Goal: Task Accomplishment & Management: Manage account settings

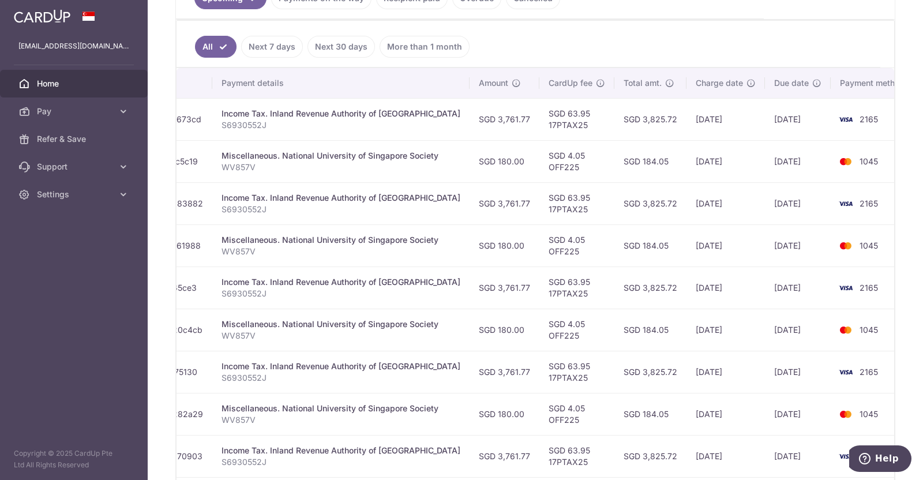
scroll to position [191, 0]
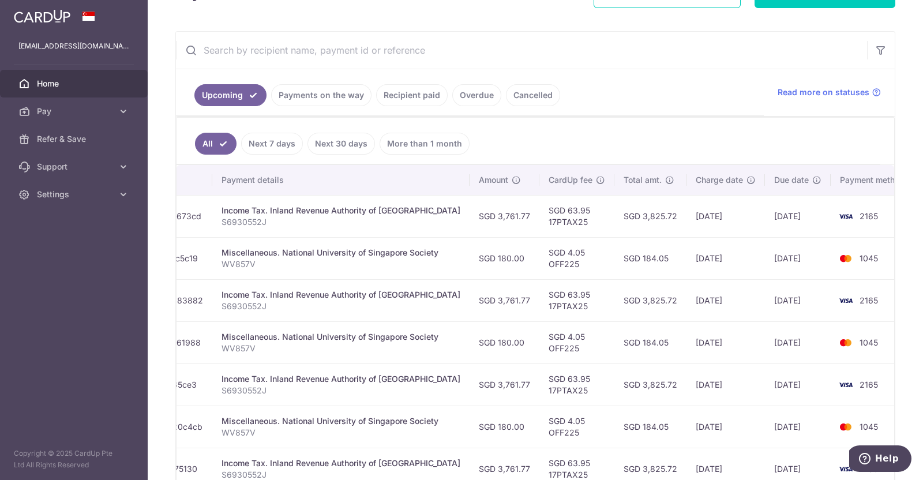
click at [398, 96] on link "Recipient paid" at bounding box center [412, 95] width 72 height 22
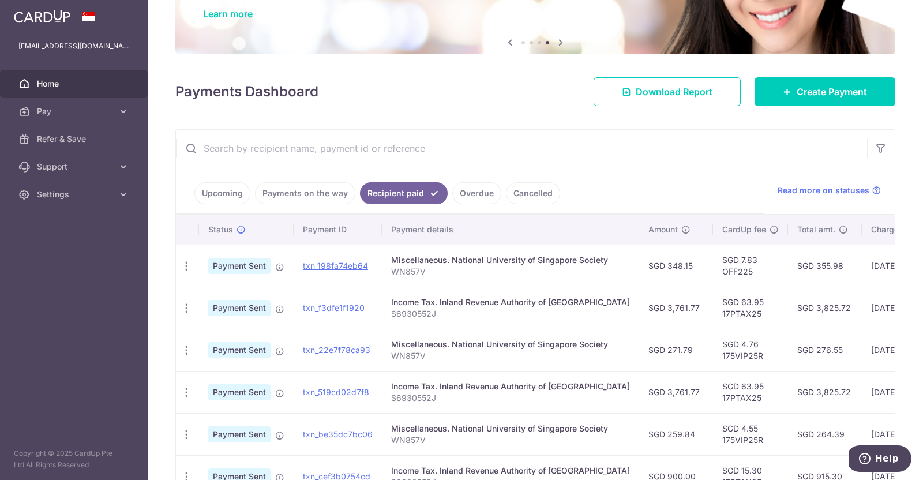
scroll to position [0, 0]
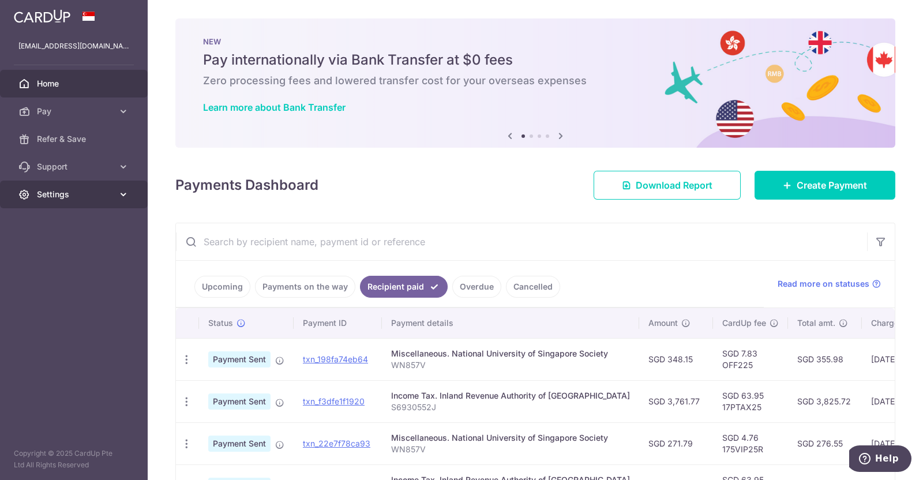
click at [129, 191] on icon at bounding box center [124, 195] width 12 height 12
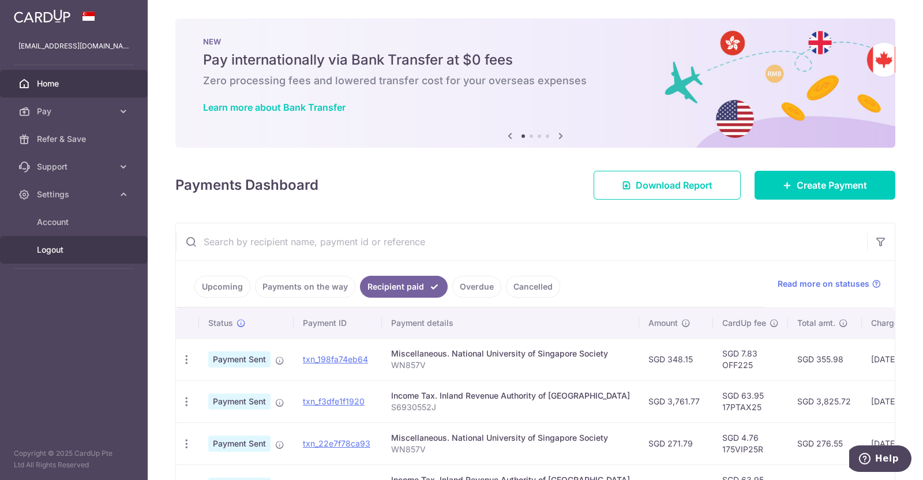
click at [57, 246] on span "Logout" at bounding box center [75, 250] width 76 height 12
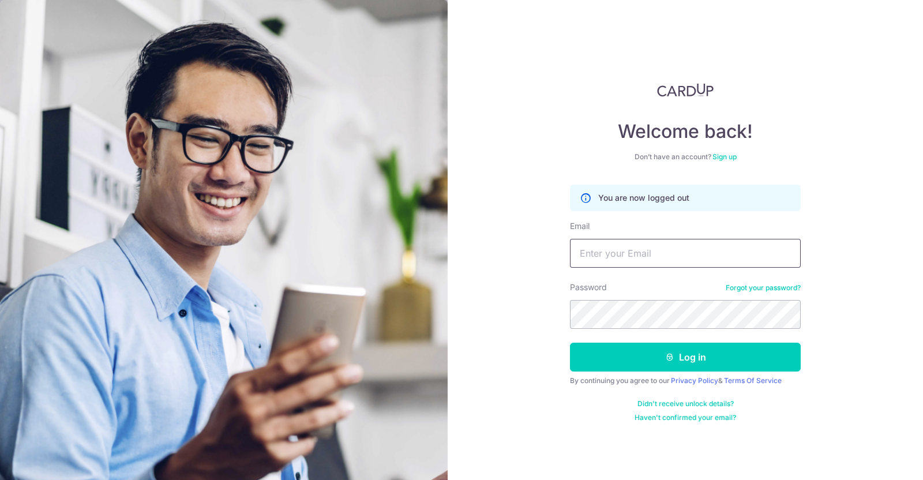
click at [656, 251] on input "Email" at bounding box center [685, 253] width 231 height 29
type input "sarah_kidsfocus@hotmail.com"
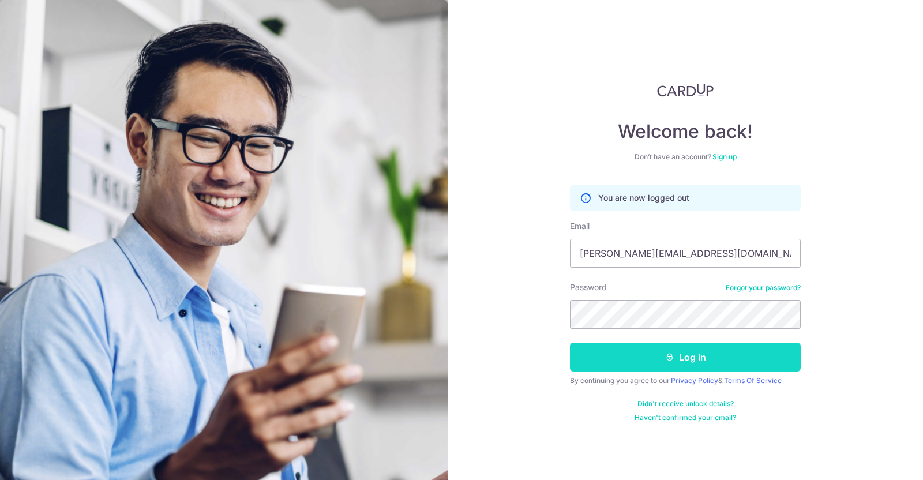
click at [659, 359] on button "Log in" at bounding box center [685, 357] width 231 height 29
